Goal: Task Accomplishment & Management: Use online tool/utility

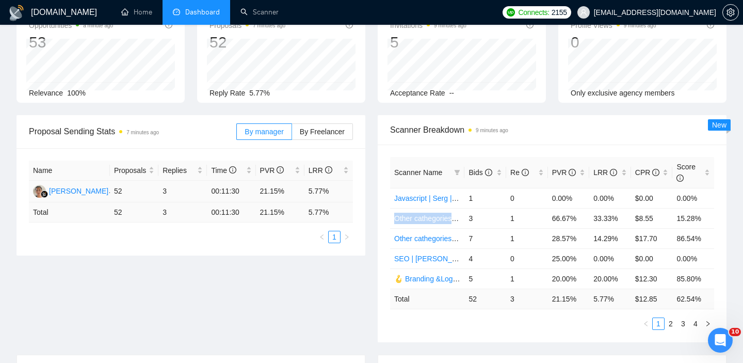
scroll to position [63, 0]
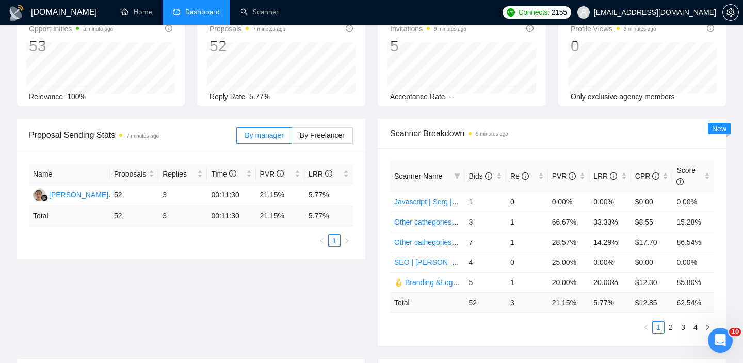
click at [426, 333] on div "Scanner Name Bids Re PVR LRR CPR Score Javascript | Serg | 25.11 1 0 0.00% 0.00…" at bounding box center [552, 247] width 349 height 198
click at [463, 331] on ul "1 2 3 4" at bounding box center [552, 327] width 324 height 12
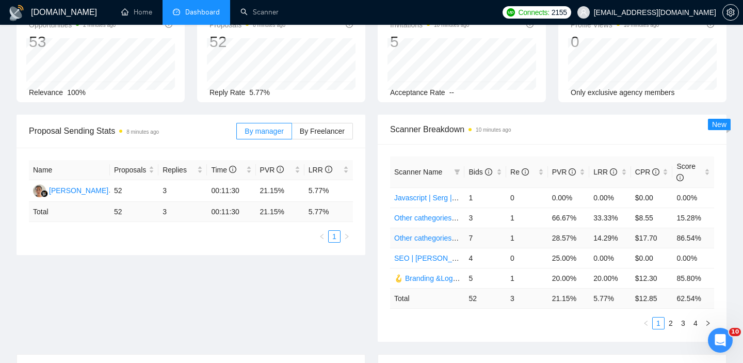
scroll to position [68, 0]
click at [495, 331] on div "Scanner Name Bids Re PVR LRR CPR Score Javascript | Serg | 25.11 1 0 0.00% 0.00…" at bounding box center [552, 242] width 349 height 198
click at [500, 173] on div "Bids" at bounding box center [485, 171] width 34 height 11
click at [505, 330] on div "Scanner Name Bids Re PVR LRR CPR Score 👩‍💼UX/UI | Artem 30/09 boost on 9 0 11.1…" at bounding box center [552, 242] width 349 height 198
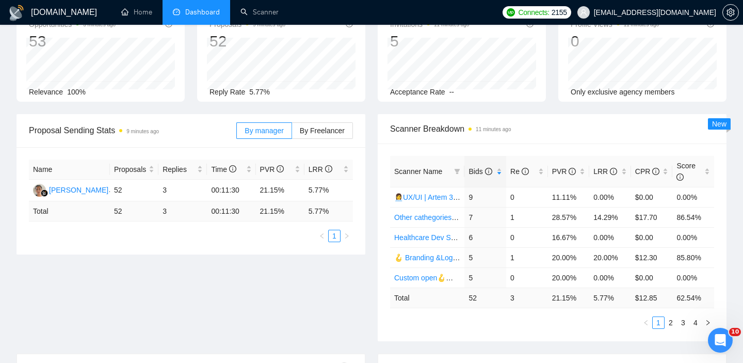
scroll to position [72, 0]
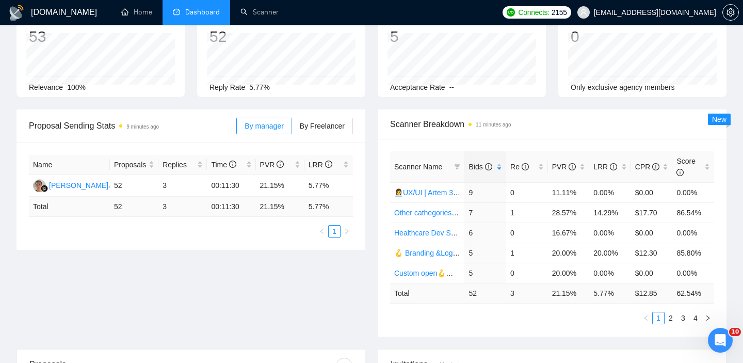
click at [419, 320] on ul "1 2 3 4" at bounding box center [552, 318] width 324 height 12
click at [669, 318] on link "2" at bounding box center [670, 317] width 11 height 11
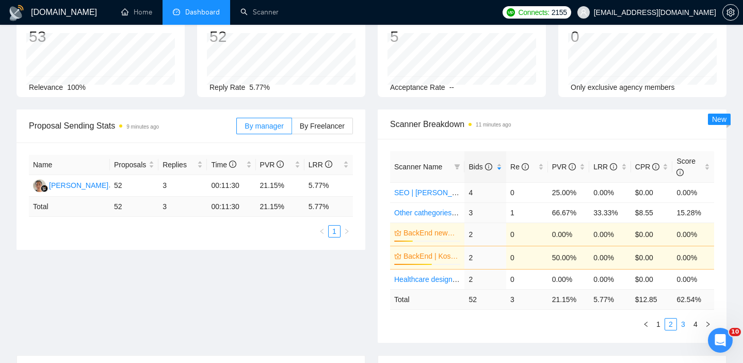
click at [682, 322] on link "3" at bounding box center [682, 323] width 11 height 11
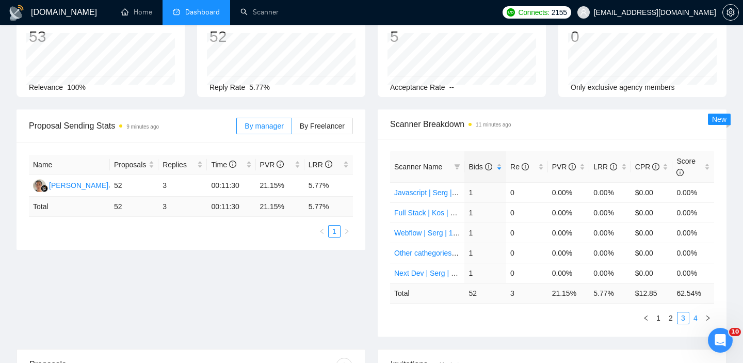
click at [693, 319] on link "4" at bounding box center [695, 317] width 11 height 11
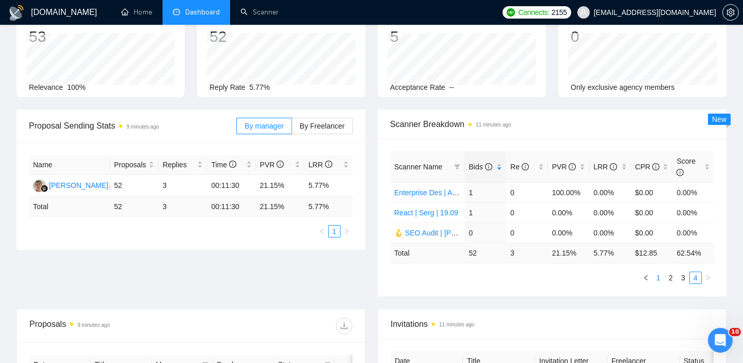
click at [658, 278] on link "1" at bounding box center [658, 277] width 11 height 11
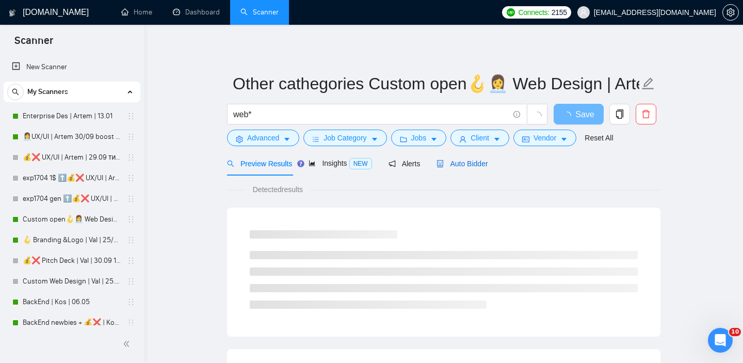
click at [476, 161] on span "Auto Bidder" at bounding box center [461, 163] width 51 height 8
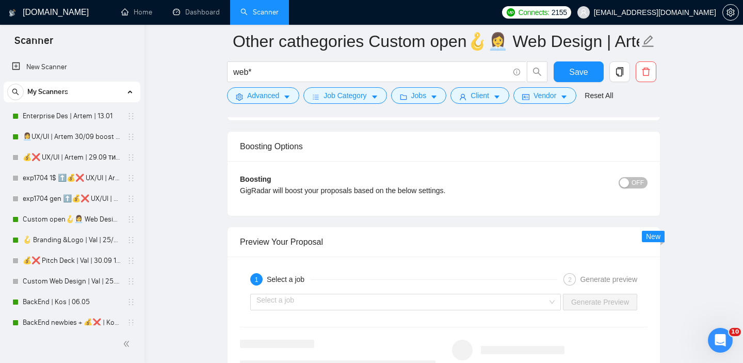
scroll to position [1896, 0]
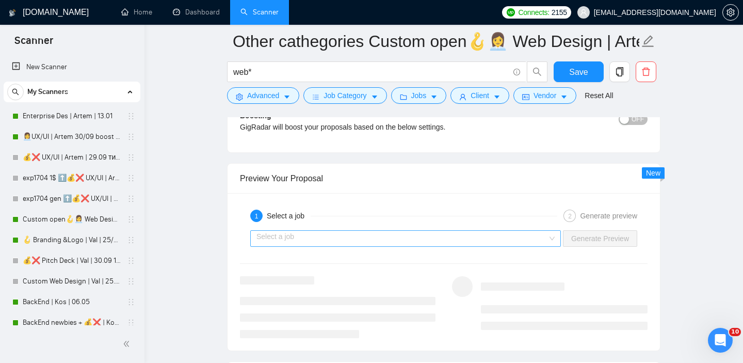
click at [475, 238] on input "search" at bounding box center [401, 238] width 291 height 15
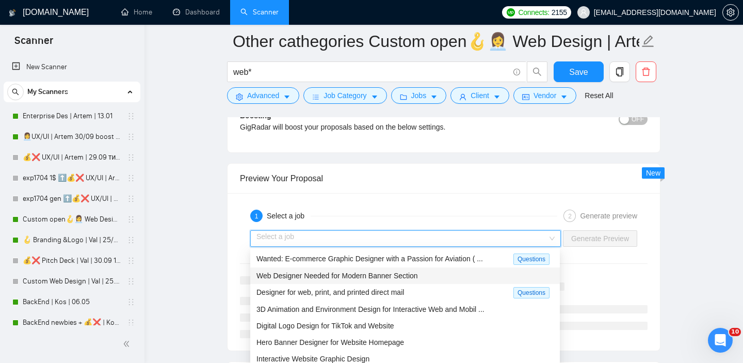
click at [359, 274] on span "Web Designer Needed for Modern Banner Section" at bounding box center [336, 275] width 161 height 8
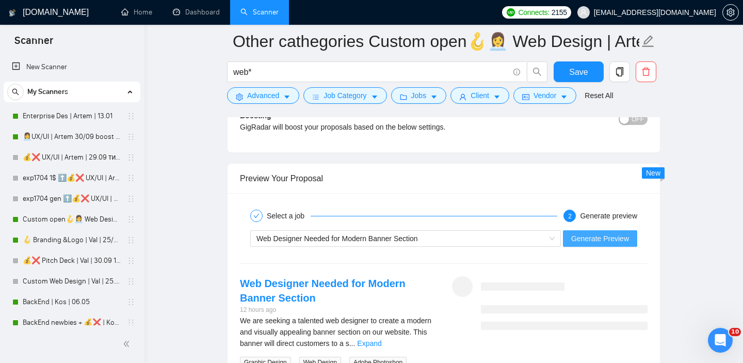
click at [600, 233] on span "Generate Preview" at bounding box center [600, 238] width 58 height 11
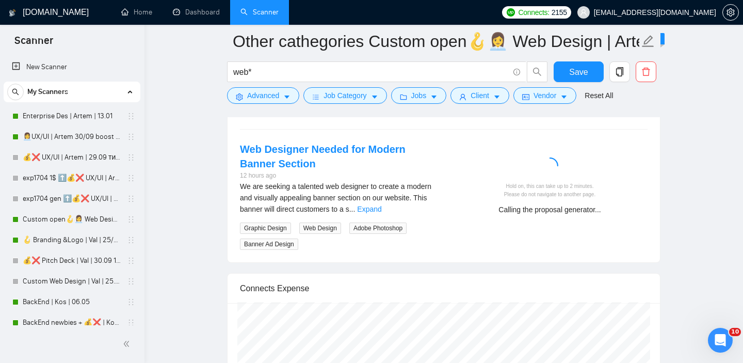
scroll to position [2081, 0]
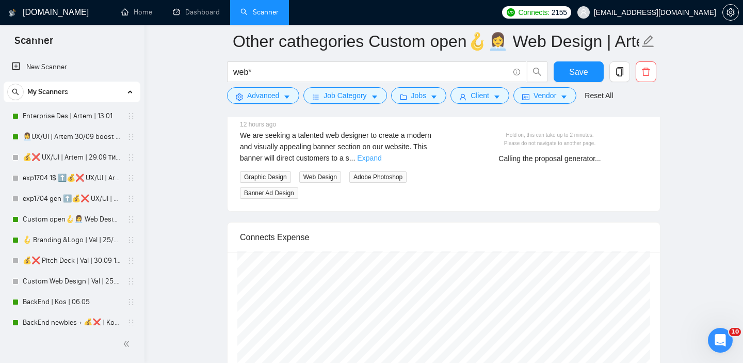
click at [381, 156] on link "Expand" at bounding box center [369, 158] width 24 height 8
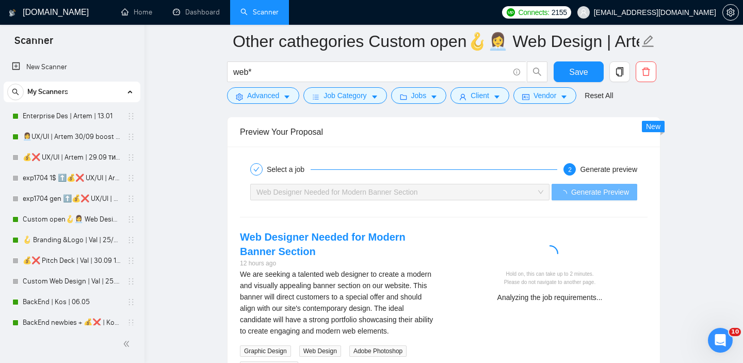
scroll to position [2004, 0]
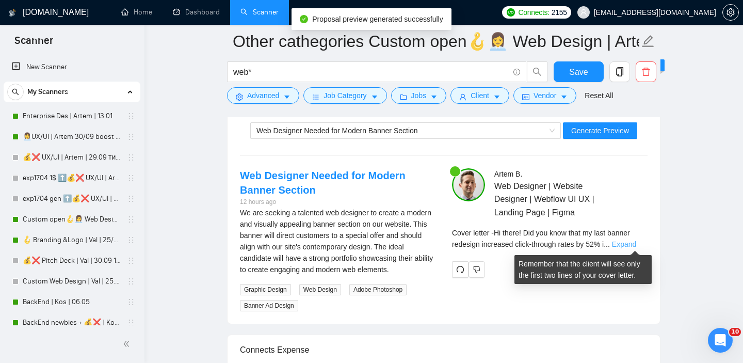
click at [629, 243] on link "Expand" at bounding box center [624, 244] width 24 height 8
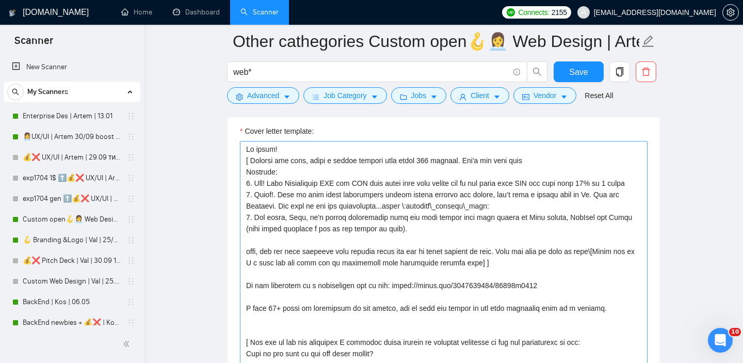
scroll to position [2, 0]
click at [297, 227] on textarea "Cover letter template:" at bounding box center [444, 257] width 408 height 232
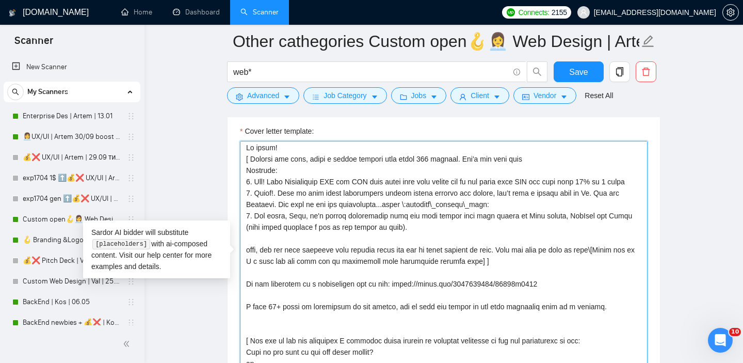
click at [476, 217] on textarea "Cover letter template:" at bounding box center [444, 257] width 408 height 232
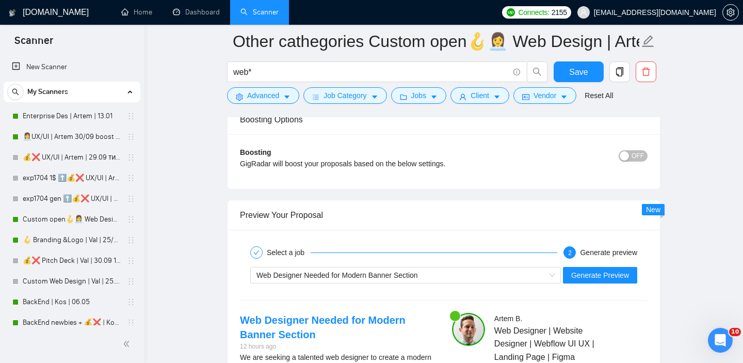
scroll to position [1918, 0]
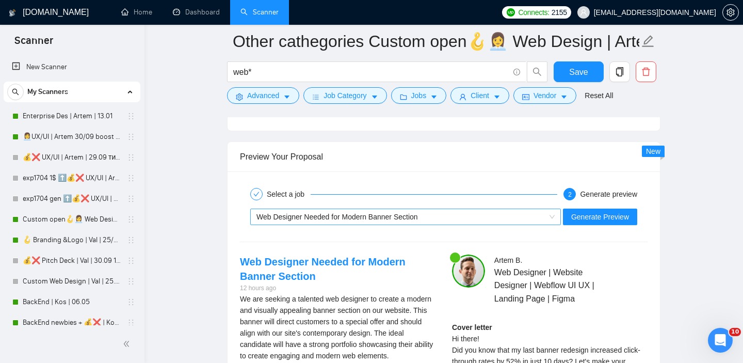
click at [361, 220] on span "Web Designer Needed for Modern Banner Section" at bounding box center [336, 217] width 161 height 8
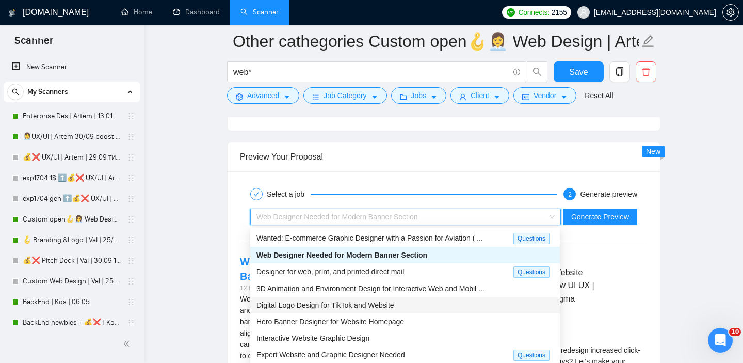
click at [340, 307] on span "Digital Logo Design for TikTok and Website" at bounding box center [325, 305] width 138 height 8
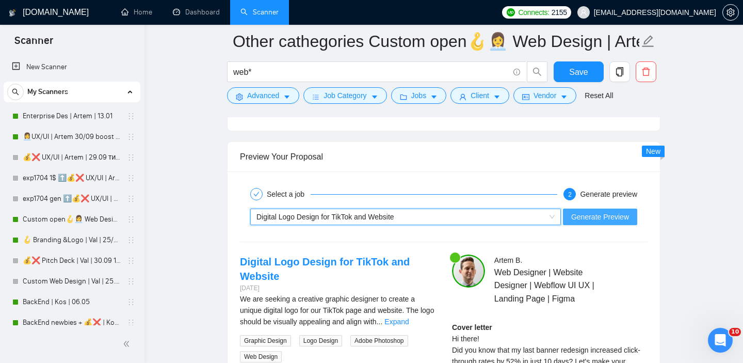
click at [602, 215] on span "Generate Preview" at bounding box center [600, 216] width 58 height 11
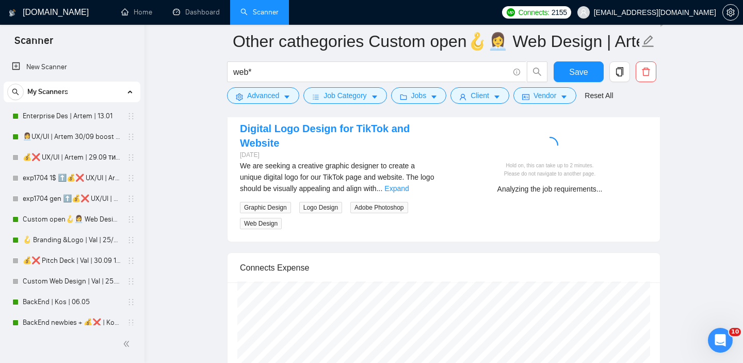
scroll to position [2029, 0]
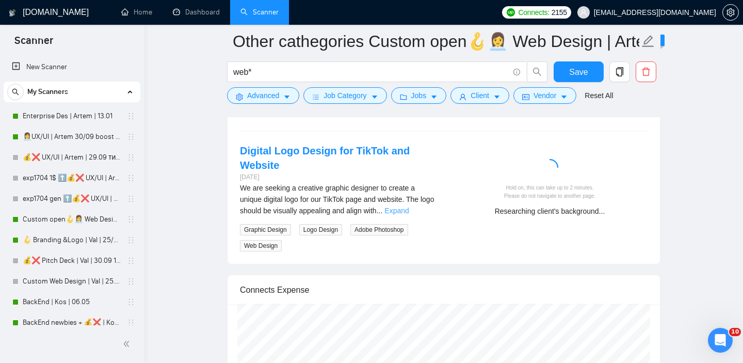
click at [409, 208] on link "Expand" at bounding box center [396, 210] width 24 height 8
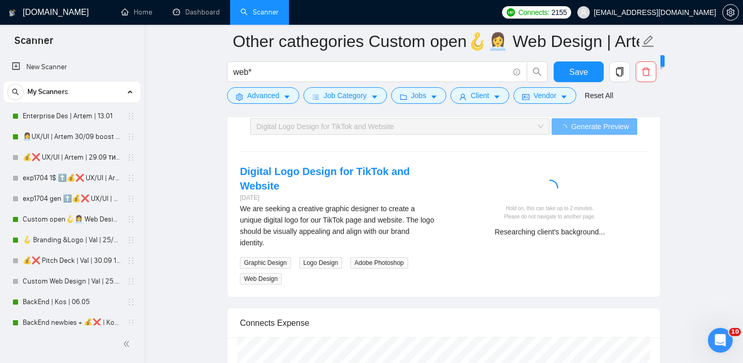
scroll to position [2005, 0]
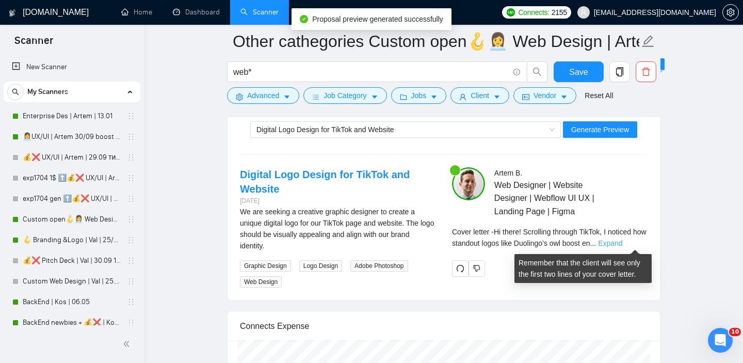
click at [622, 240] on link "Expand" at bounding box center [610, 243] width 24 height 8
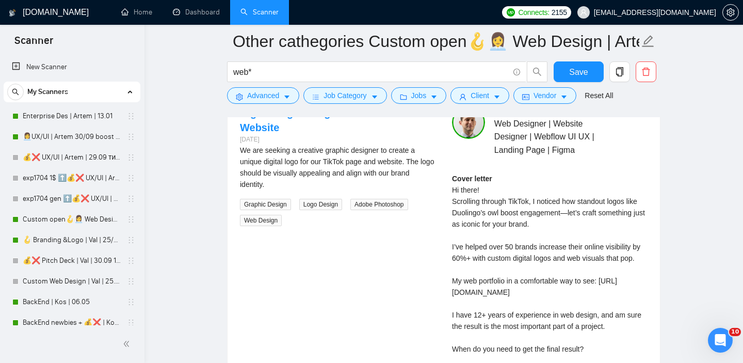
scroll to position [2070, 0]
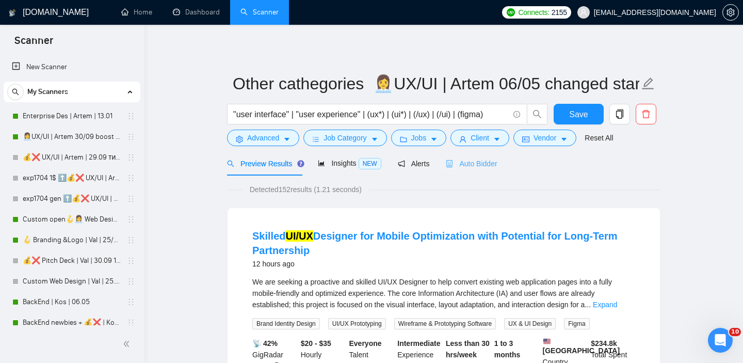
click at [479, 170] on div "Auto Bidder" at bounding box center [471, 163] width 51 height 24
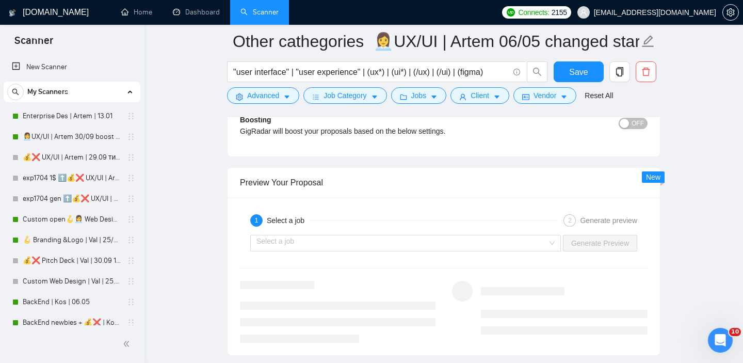
scroll to position [2020, 0]
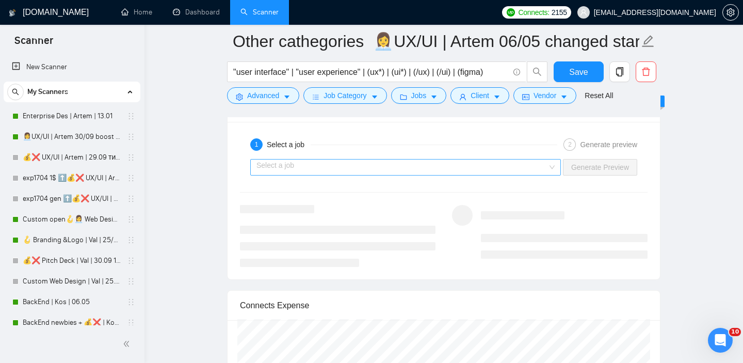
click at [381, 169] on input "search" at bounding box center [401, 166] width 291 height 15
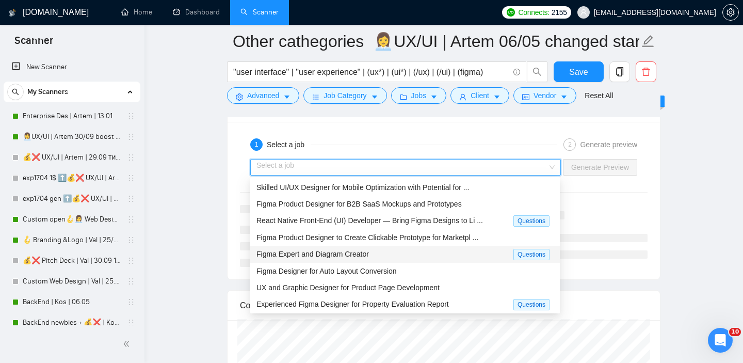
click at [348, 254] on span "Figma Expert and Diagram Creator" at bounding box center [312, 254] width 112 height 8
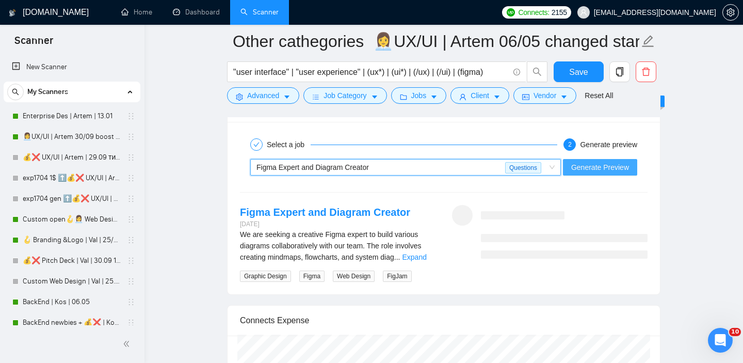
click at [594, 169] on span "Generate Preview" at bounding box center [600, 166] width 58 height 11
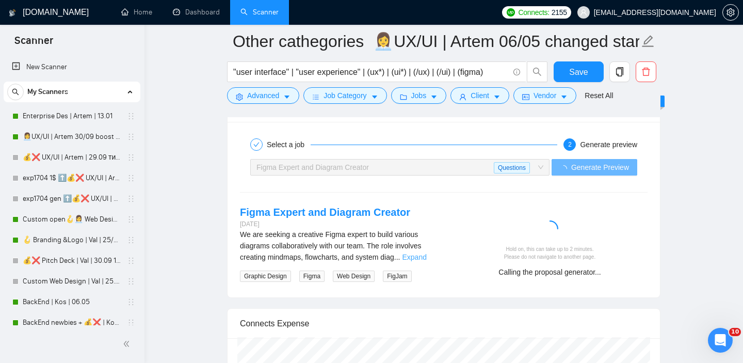
click at [424, 255] on link "Expand" at bounding box center [414, 257] width 24 height 8
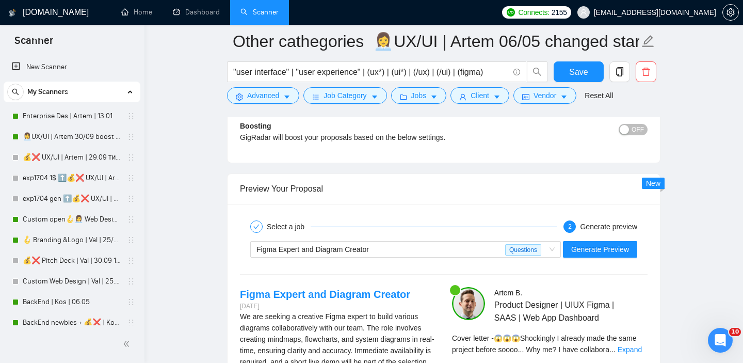
scroll to position [2019, 0]
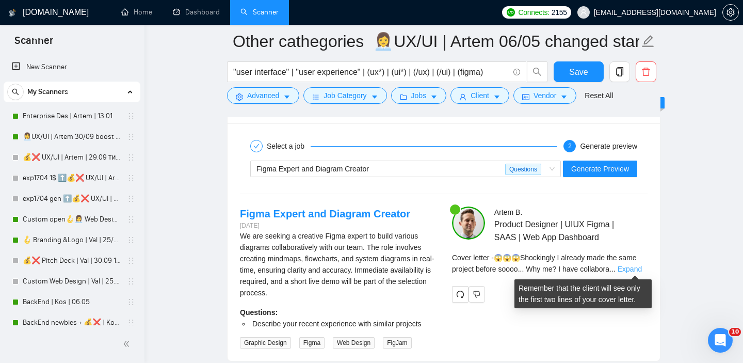
click at [635, 267] on link "Expand" at bounding box center [630, 269] width 24 height 8
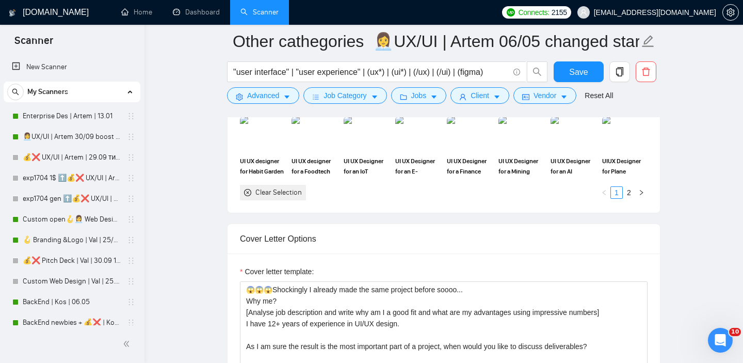
scroll to position [983, 0]
